Goal: Transaction & Acquisition: Purchase product/service

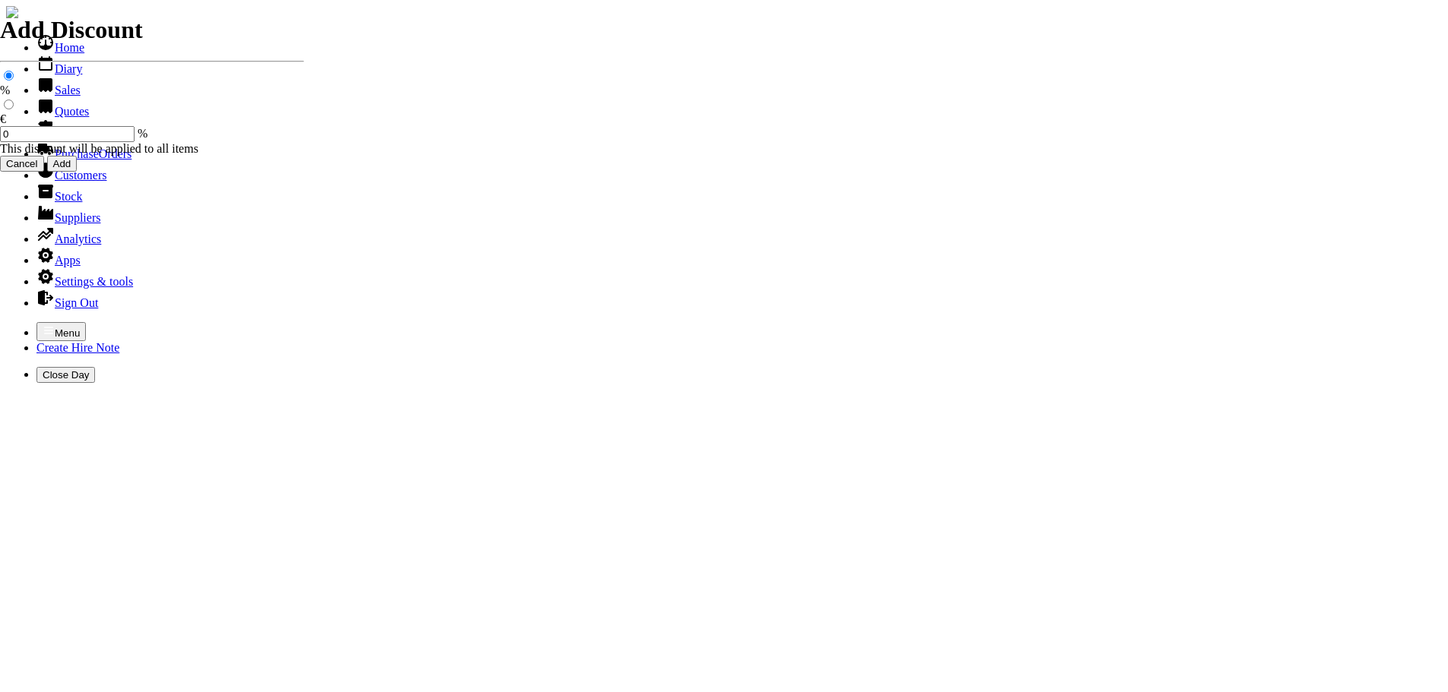
select select "HO"
click at [43, 324] on icon "button" at bounding box center [49, 330] width 12 height 12
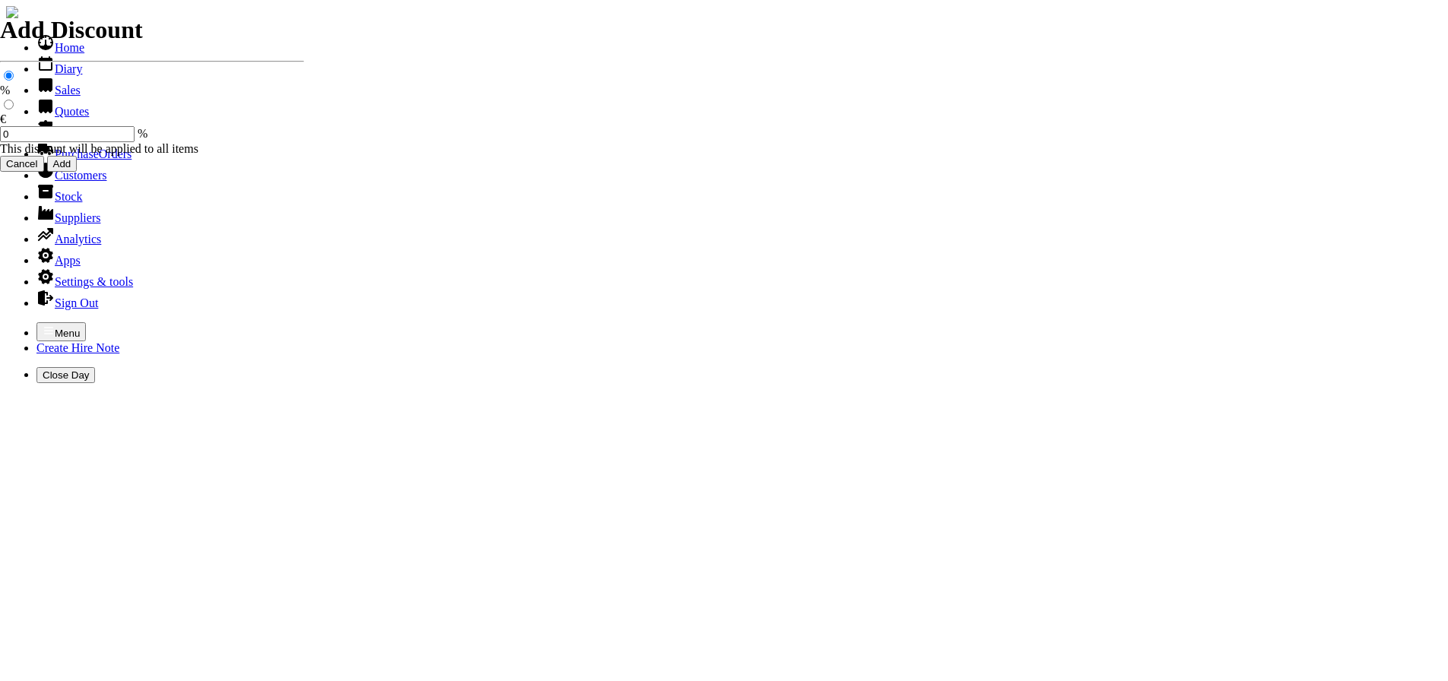
click at [48, 139] on link "Hire Notes" at bounding box center [71, 132] width 71 height 13
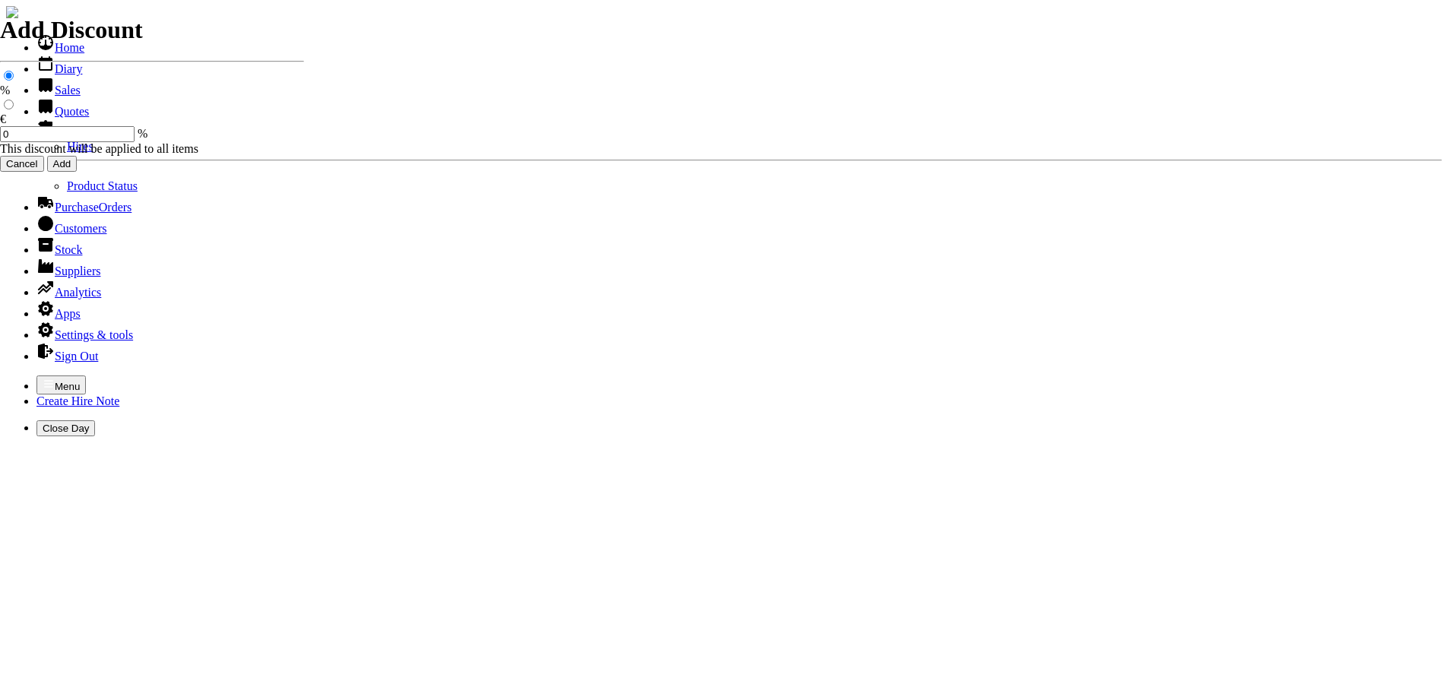
click at [67, 153] on link "Hires" at bounding box center [80, 146] width 27 height 13
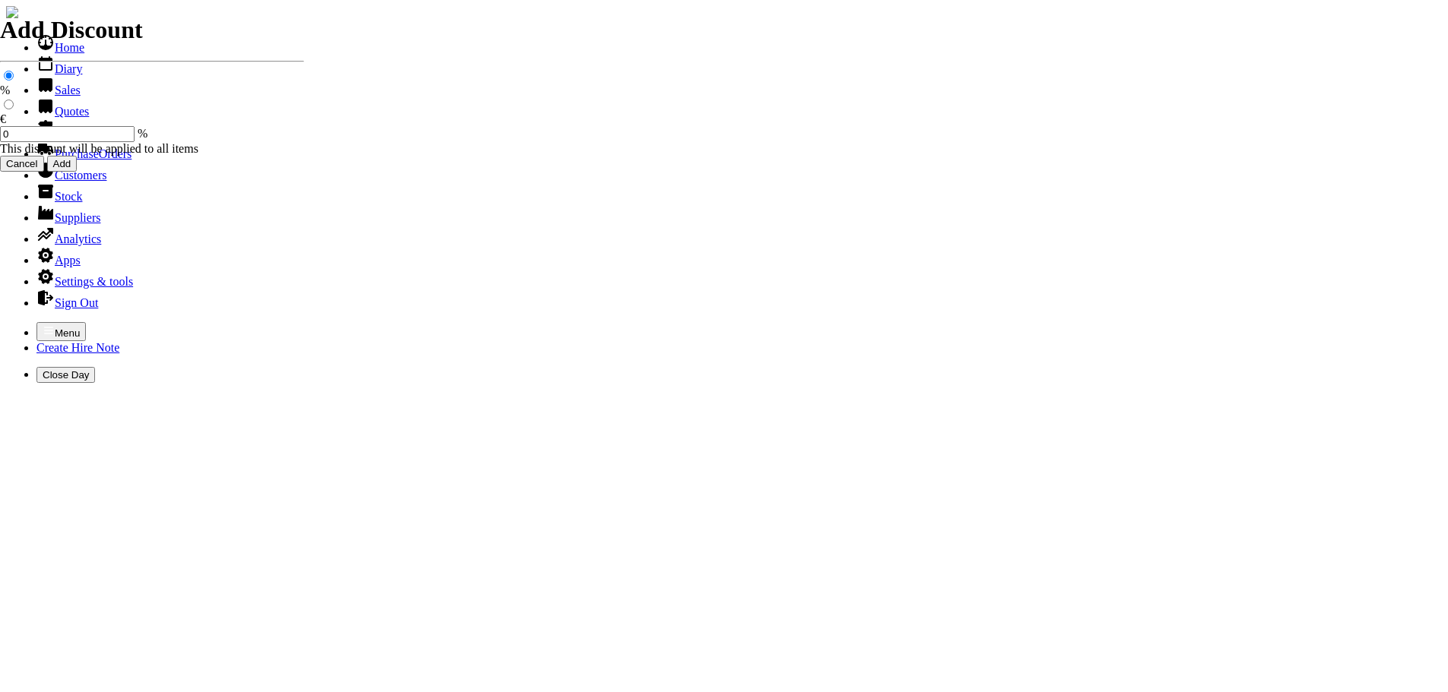
select select "HO"
click at [43, 324] on icon "button" at bounding box center [49, 330] width 12 height 12
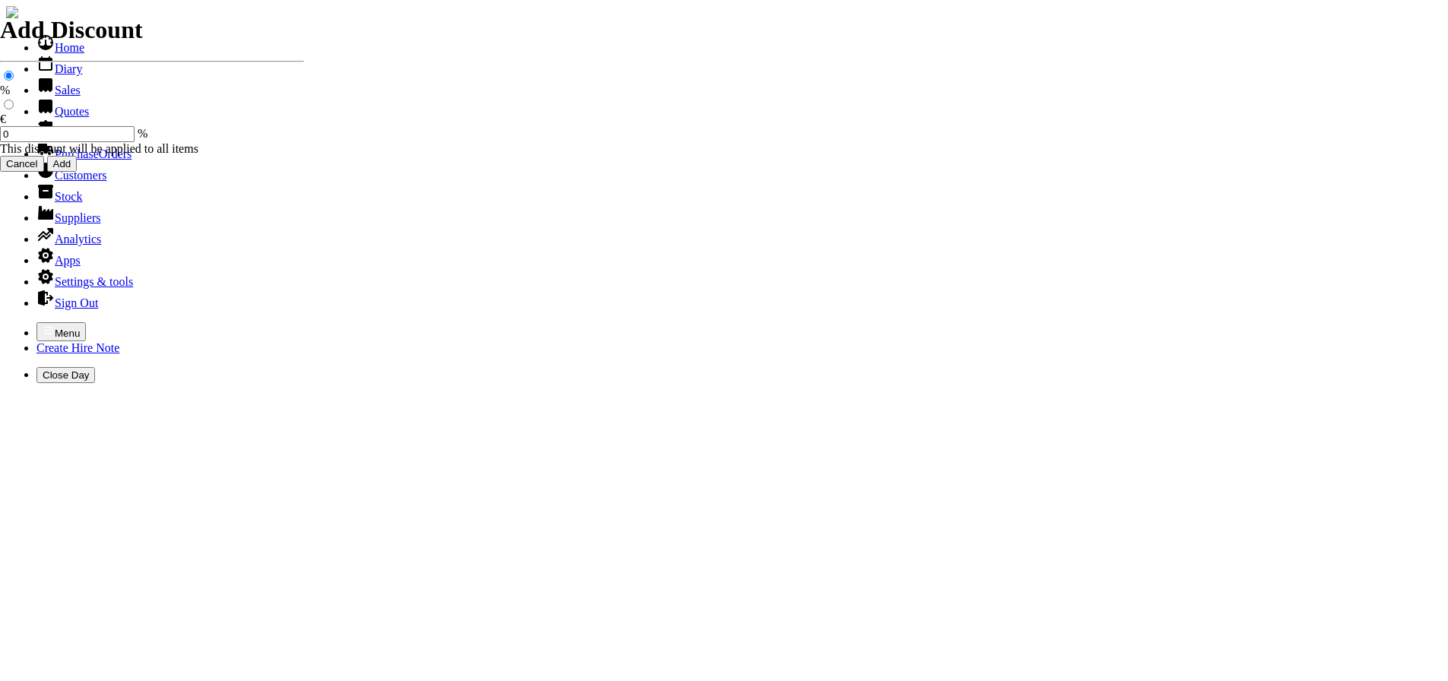
click at [47, 139] on link "Hire Notes" at bounding box center [71, 132] width 71 height 13
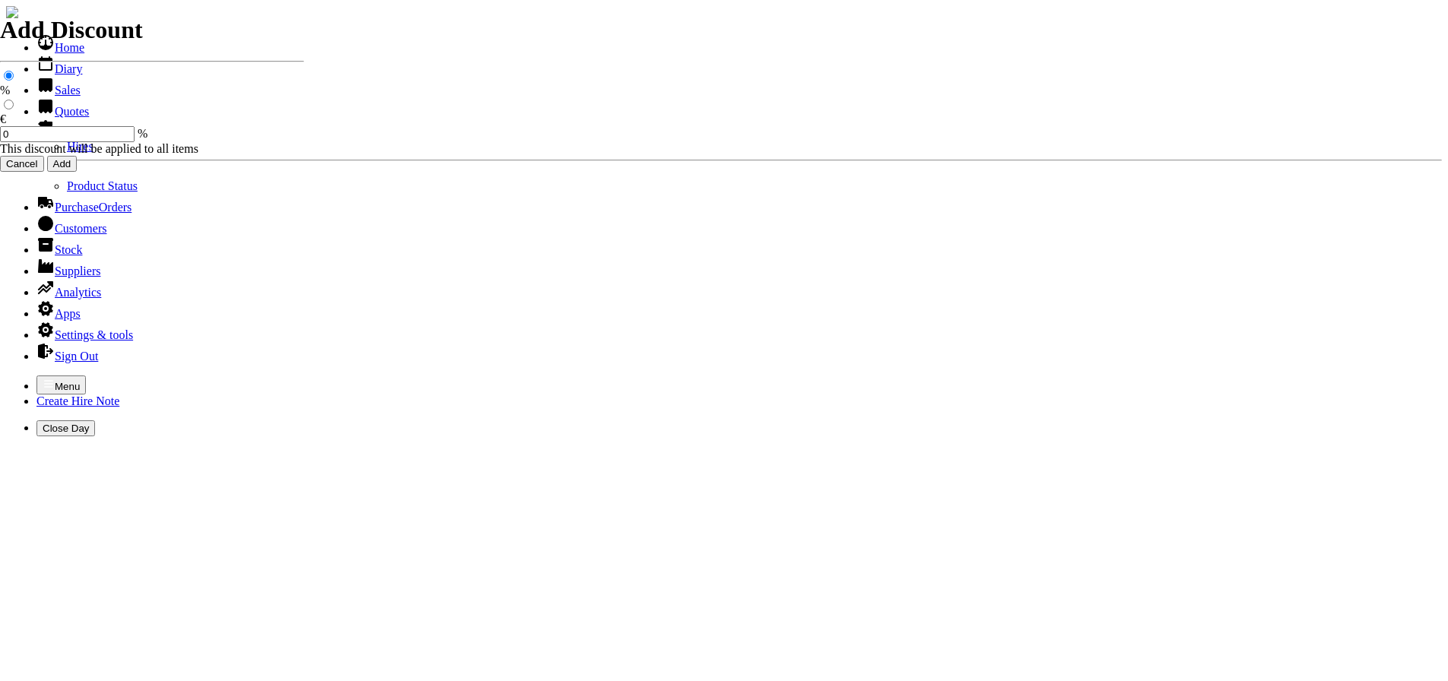
click at [67, 153] on link "Hires" at bounding box center [80, 146] width 27 height 13
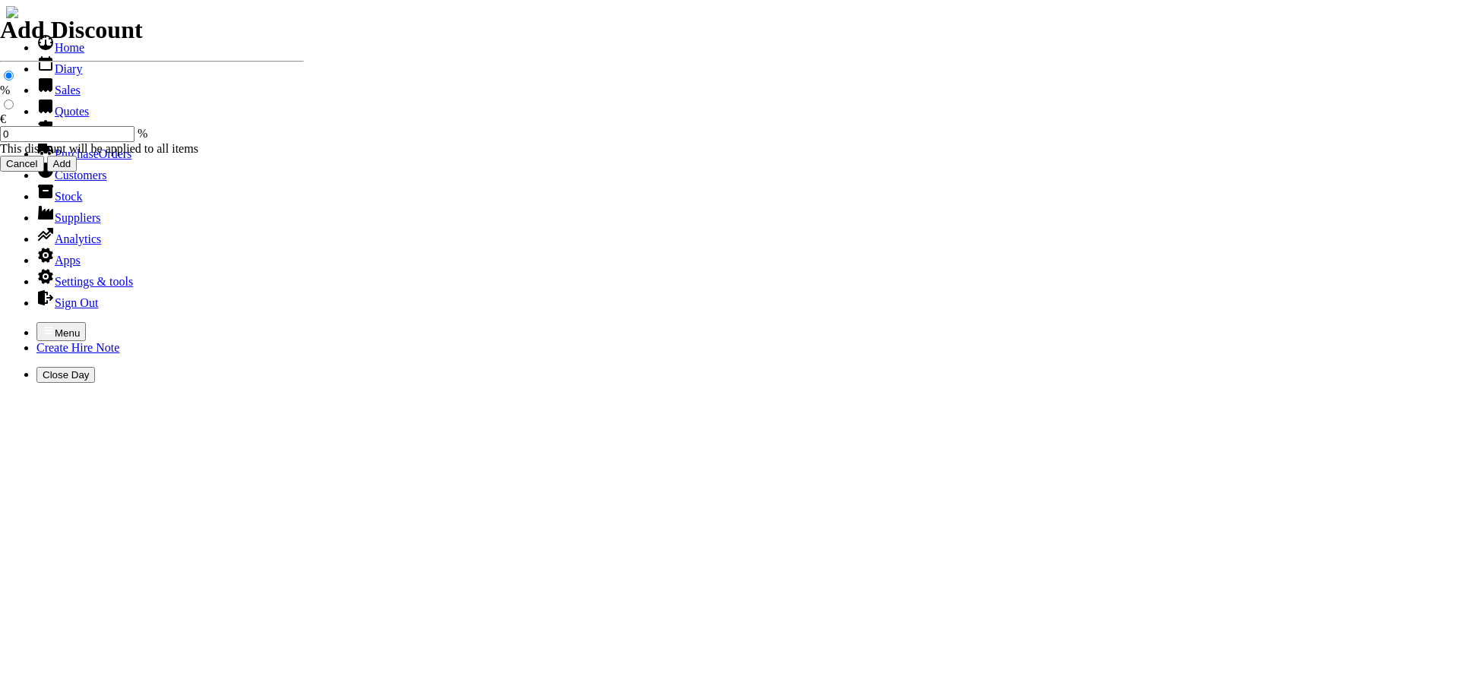
type input "MANNY"
type input "[PERSON_NAME]"
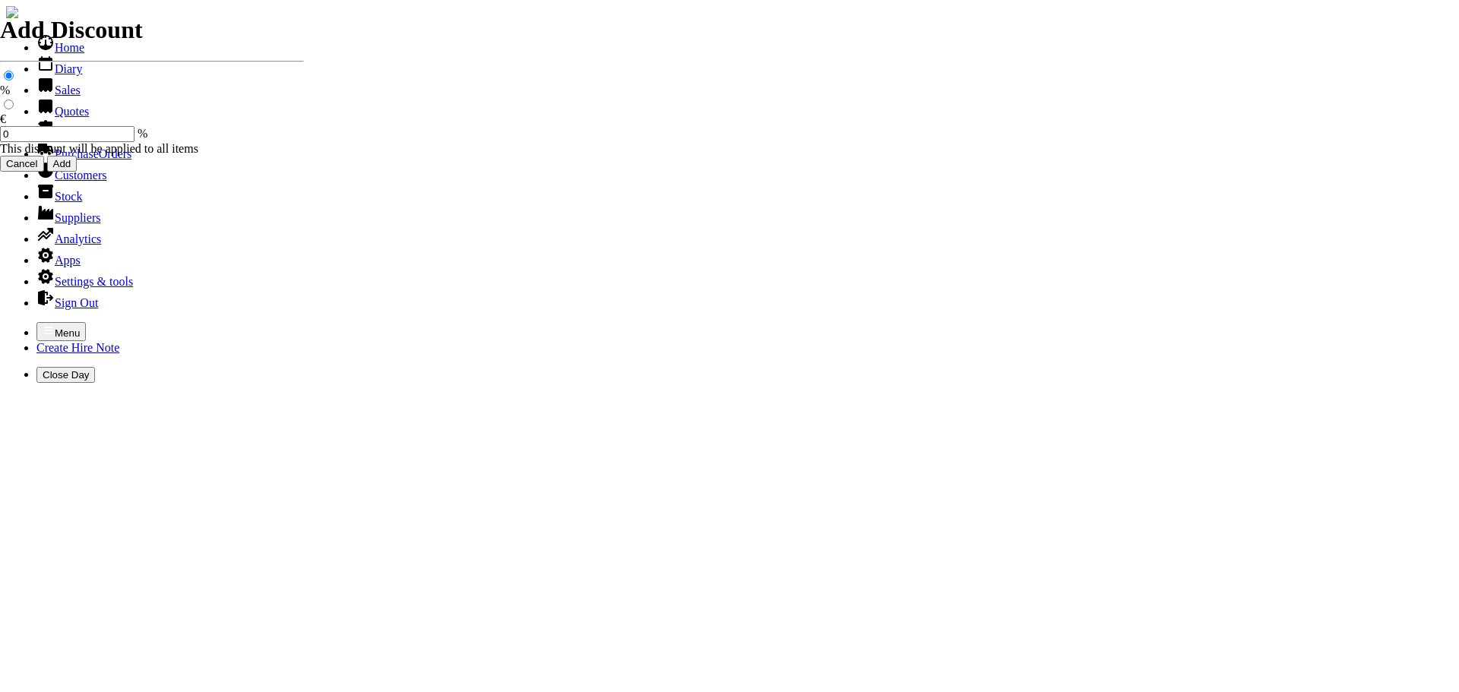
type input "HIRE OF GOODS"
type input "H"
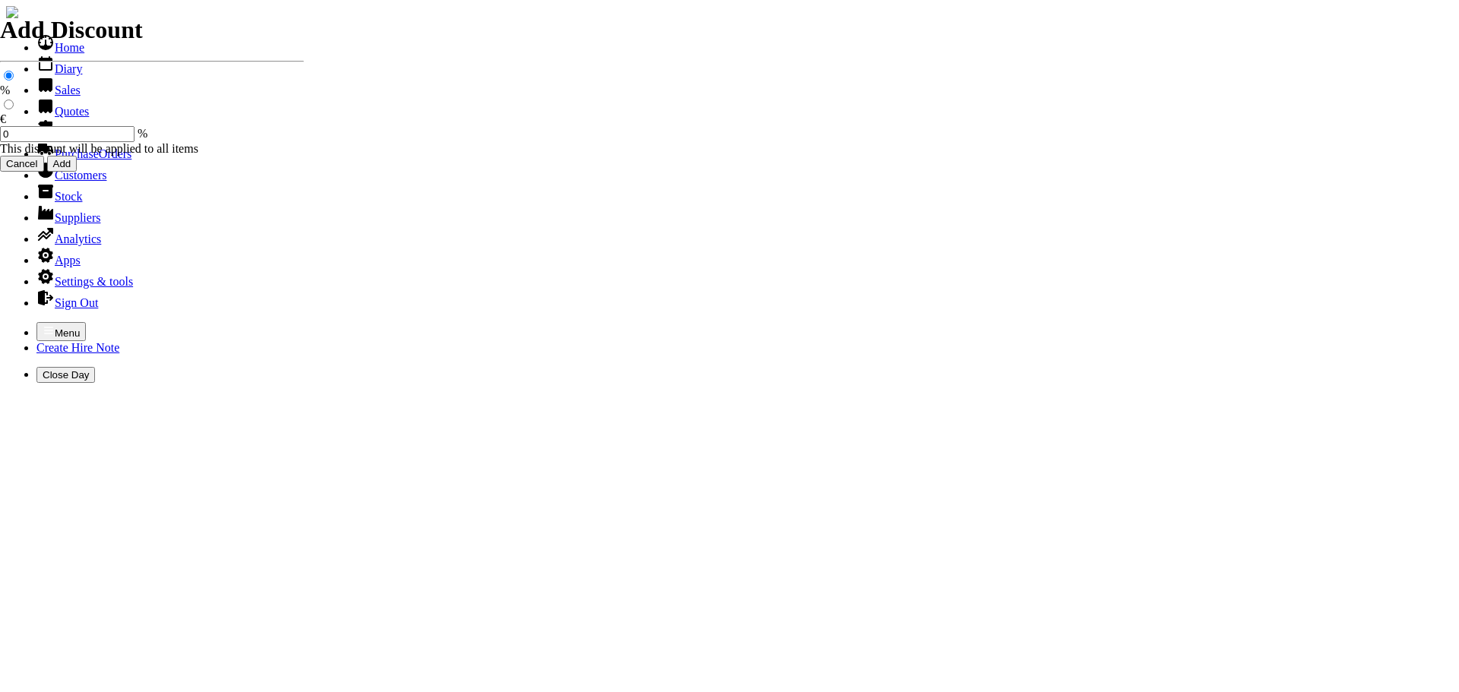
type input "18" PETROL PLATE COMPACTOR"
type input "40.00"
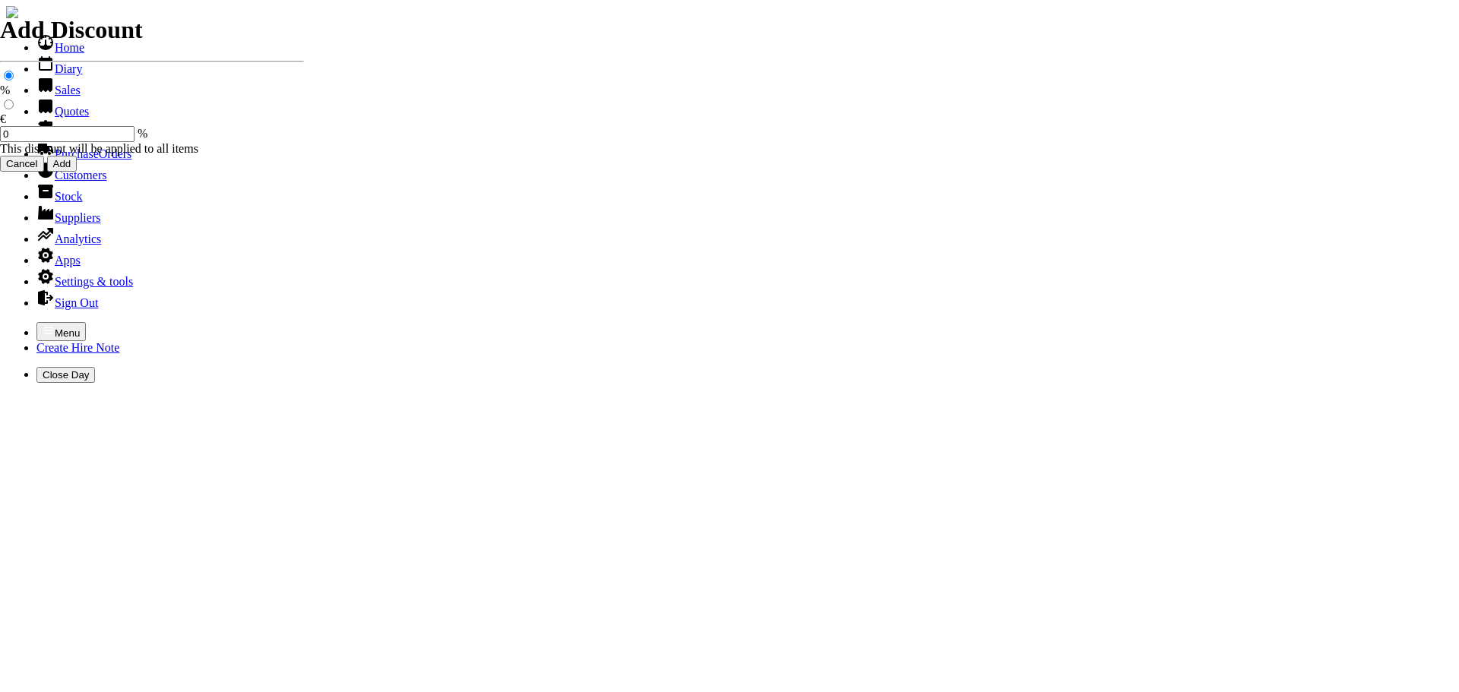
type input "[DATE]"
type input "440000740"
type input "[PERSON_NAME]"
